Goal: Information Seeking & Learning: Compare options

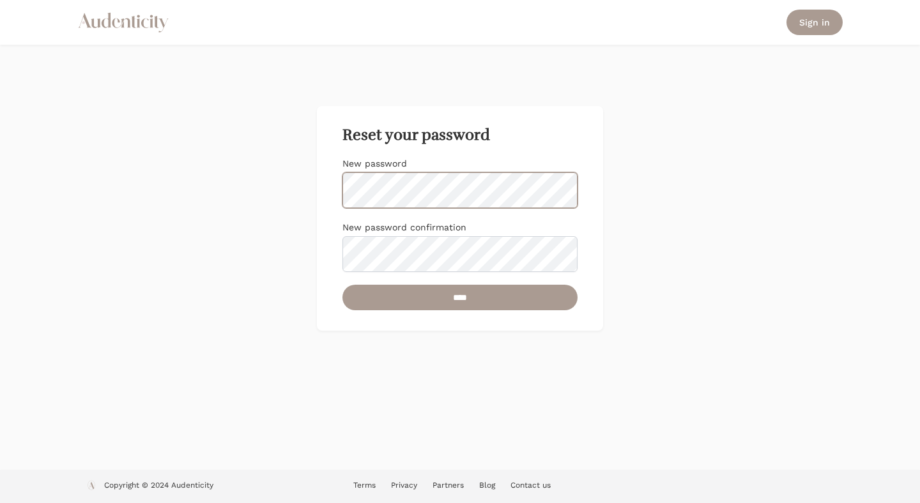
click at [342, 285] on input "****" at bounding box center [459, 298] width 235 height 26
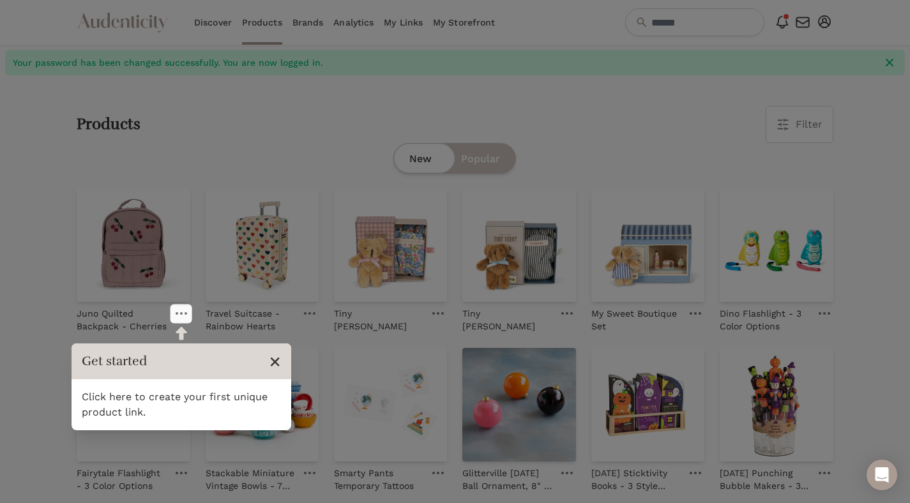
click at [273, 363] on span "×" at bounding box center [275, 361] width 12 height 24
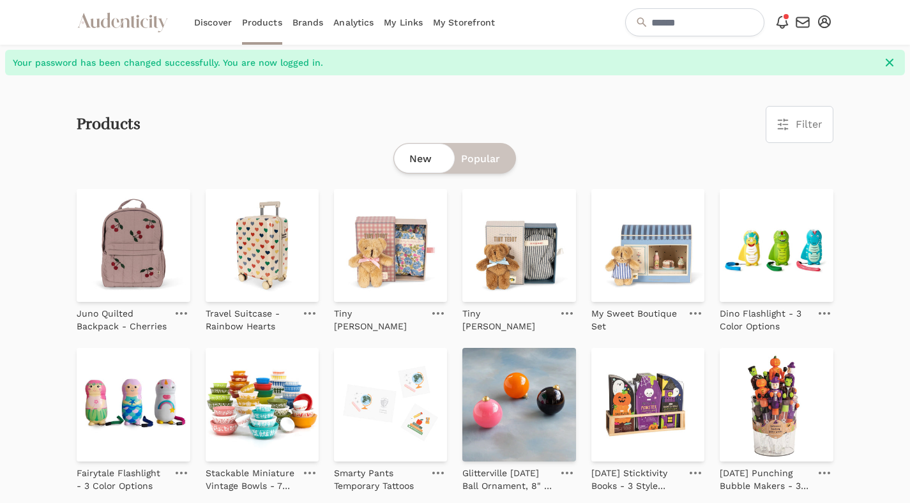
click at [314, 116] on div "Products Filter Filter & Sort Close drawer Brands Select 4Moms 7AM A Clementina…" at bounding box center [455, 124] width 757 height 37
click at [805, 115] on button "Filter" at bounding box center [799, 125] width 66 height 36
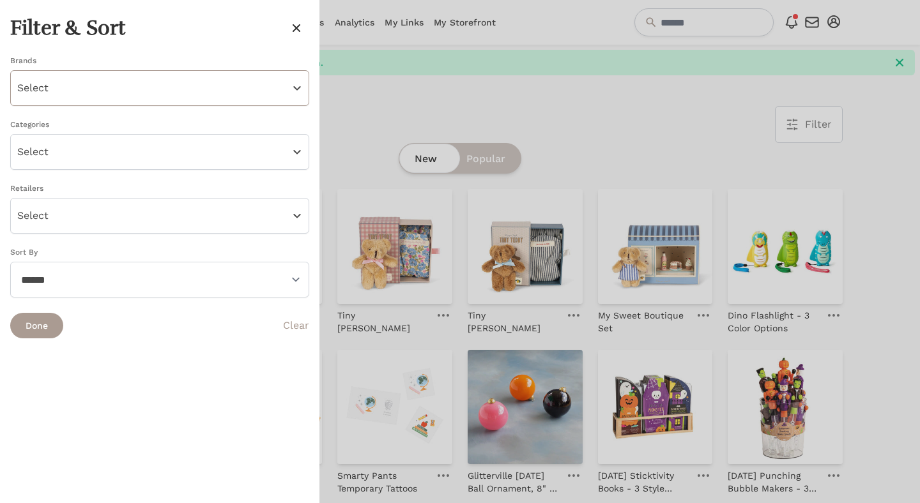
click at [259, 89] on button "Select" at bounding box center [159, 88] width 299 height 36
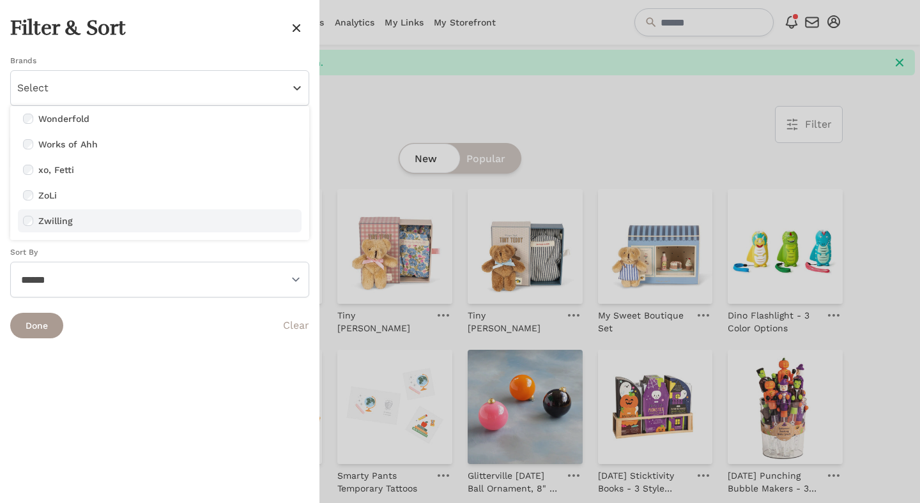
click at [61, 220] on label "Zwilling" at bounding box center [167, 221] width 258 height 13
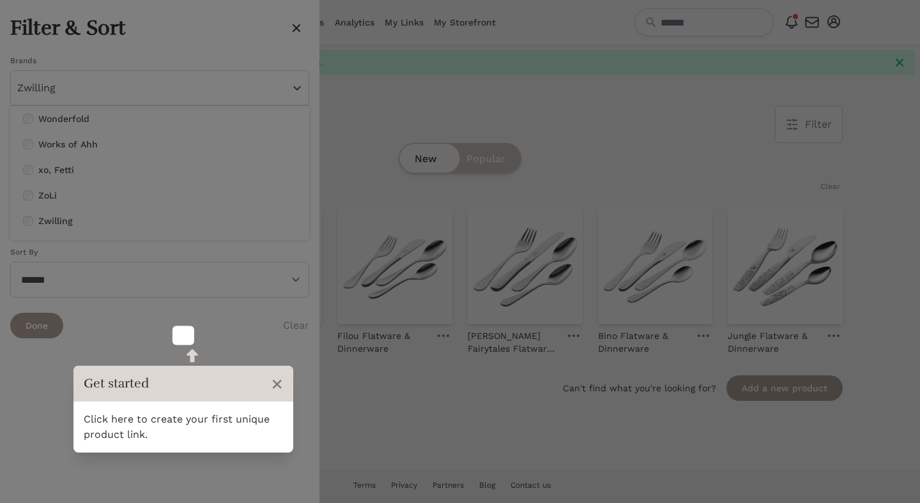
click at [300, 27] on icon "button" at bounding box center [296, 27] width 15 height 15
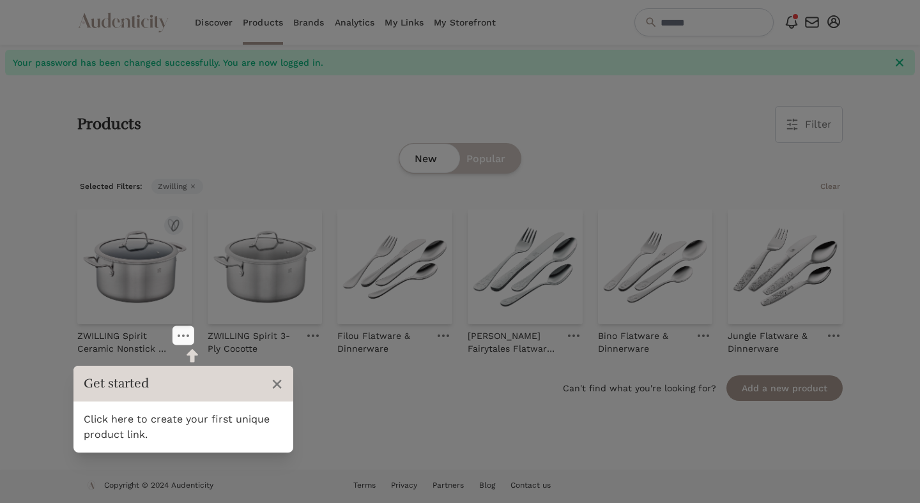
click at [192, 339] on div at bounding box center [180, 333] width 23 height 19
click at [187, 339] on link at bounding box center [183, 335] width 18 height 15
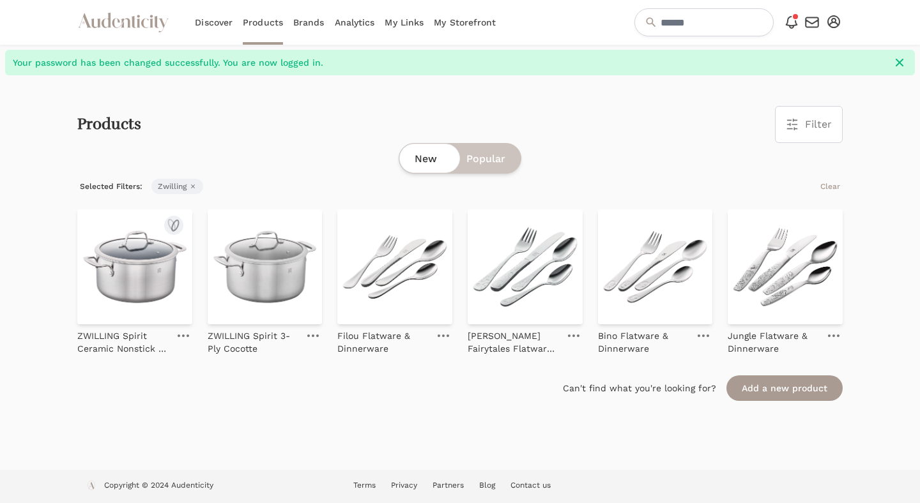
click at [189, 331] on link at bounding box center [183, 335] width 18 height 15
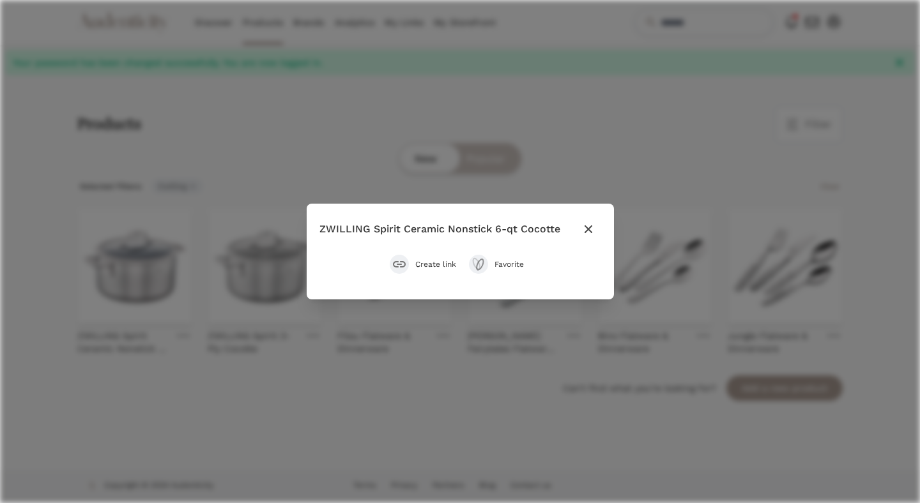
click at [400, 261] on icon "submit" at bounding box center [399, 264] width 13 height 6
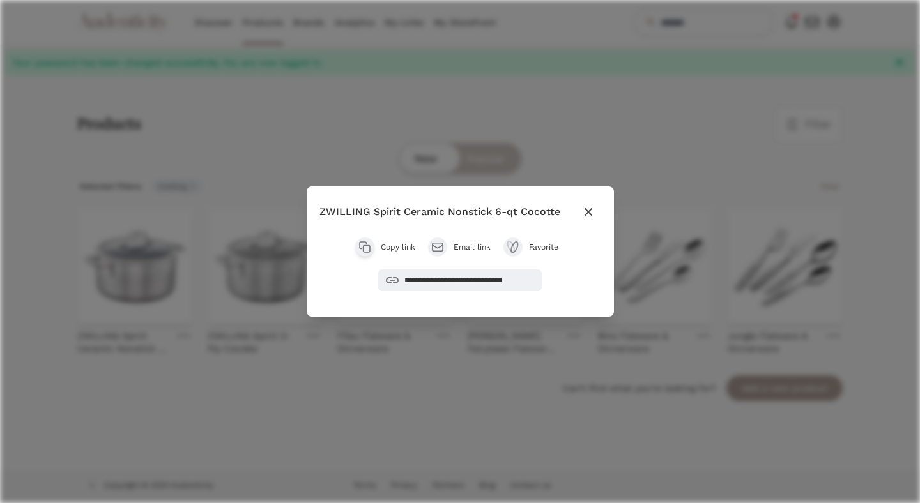
click at [393, 164] on div "**********" at bounding box center [460, 251] width 920 height 503
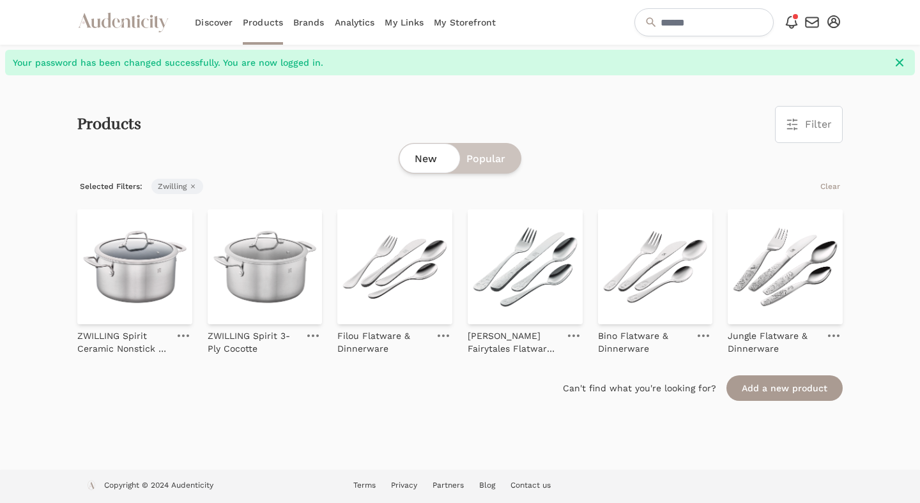
click at [193, 185] on icon "button" at bounding box center [193, 187] width 8 height 8
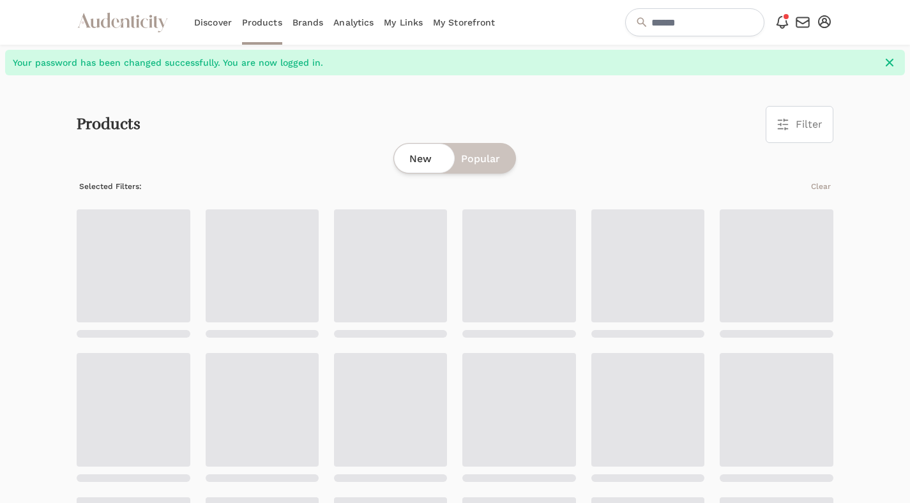
click at [781, 126] on icon "button" at bounding box center [783, 124] width 13 height 13
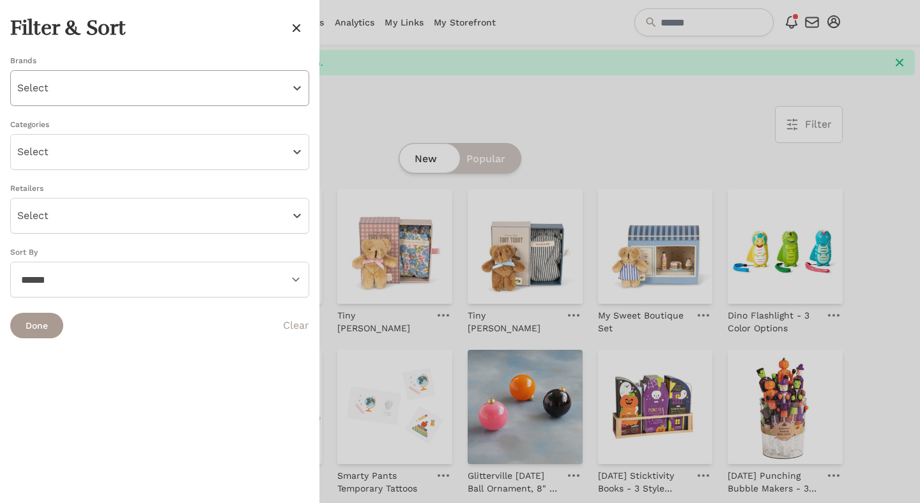
click at [204, 98] on button "Select" at bounding box center [159, 88] width 299 height 36
drag, startPoint x: 38, startPoint y: 118, endPoint x: 116, endPoint y: 234, distance: 140.8
drag, startPoint x: 137, startPoint y: 221, endPoint x: 56, endPoint y: 207, distance: 81.7
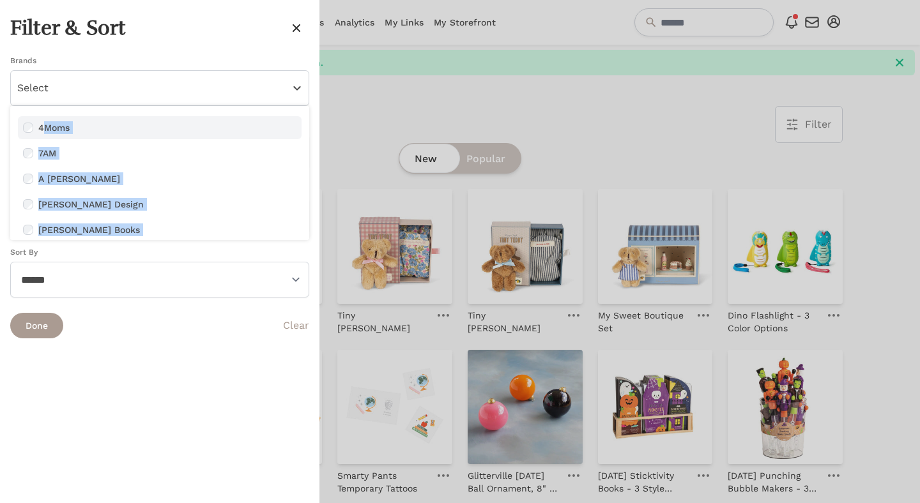
click at [42, 128] on label "4Moms" at bounding box center [167, 127] width 258 height 13
click at [40, 128] on label "4Moms" at bounding box center [167, 127] width 258 height 13
copy ul "4Moms 7AM A Clementina Abigail Jayne Design Abrams Books Accent Decor aden + an…"
click at [298, 24] on icon "button" at bounding box center [296, 27] width 15 height 15
